Goal: Check status

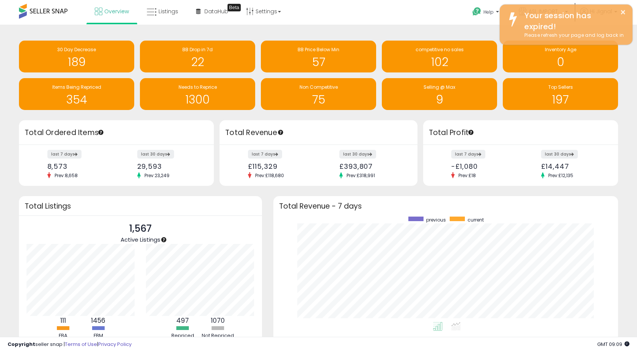
scroll to position [105, 329]
